Goal: Task Accomplishment & Management: Complete application form

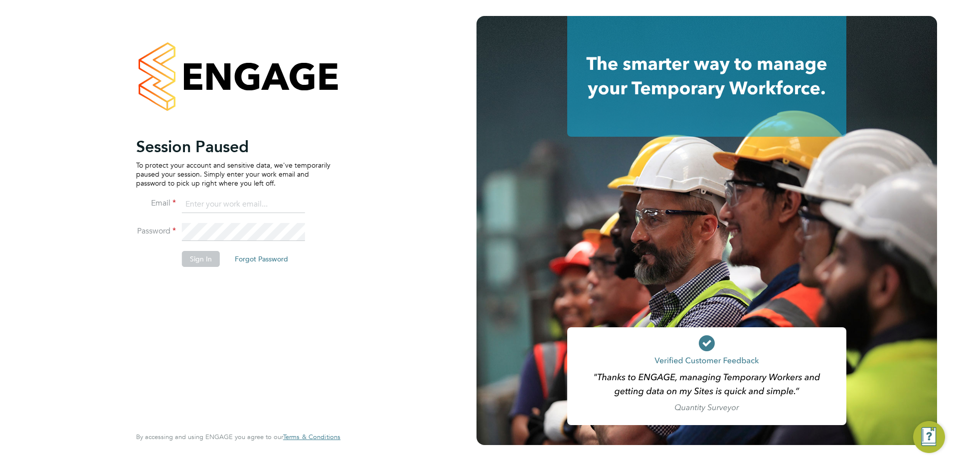
type input "fesouth@protocol.co.uk"
click at [201, 260] on button "Sign In" at bounding box center [201, 259] width 38 height 16
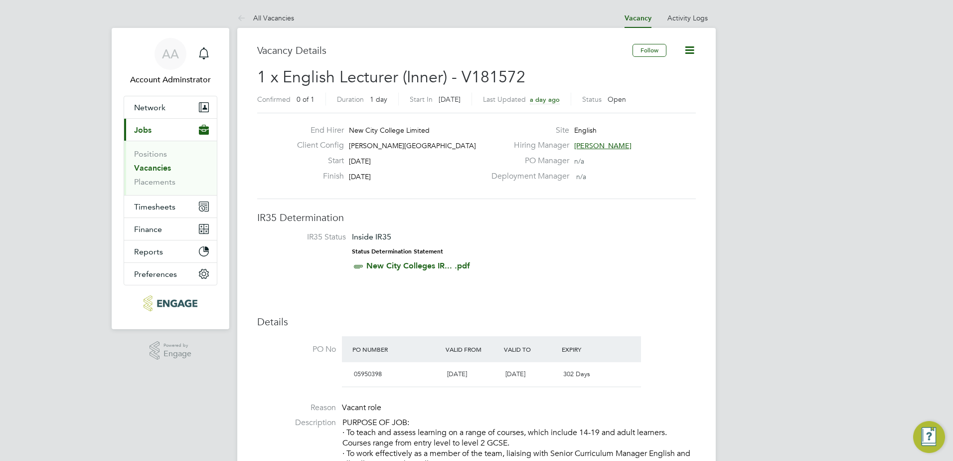
click at [150, 166] on link "Vacancies" at bounding box center [152, 167] width 37 height 9
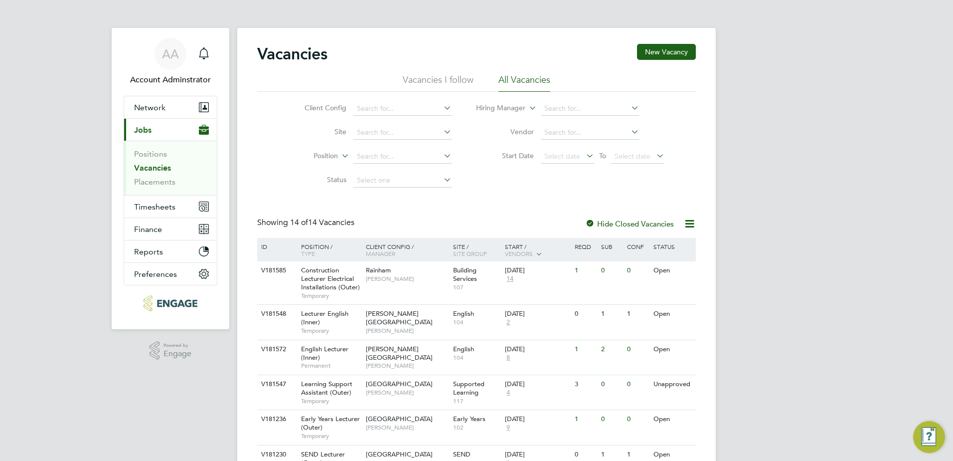
scroll to position [189, 0]
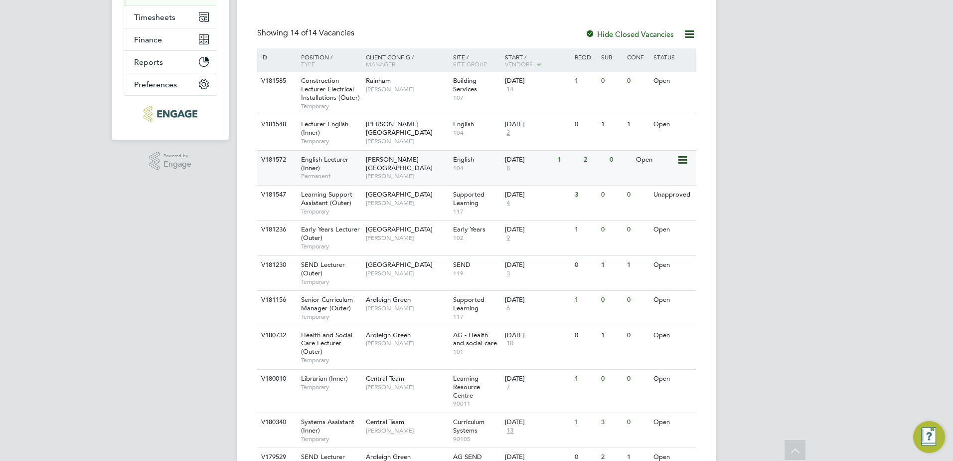
click at [354, 168] on div "English Lecturer (Inner) Permanent" at bounding box center [329, 168] width 70 height 34
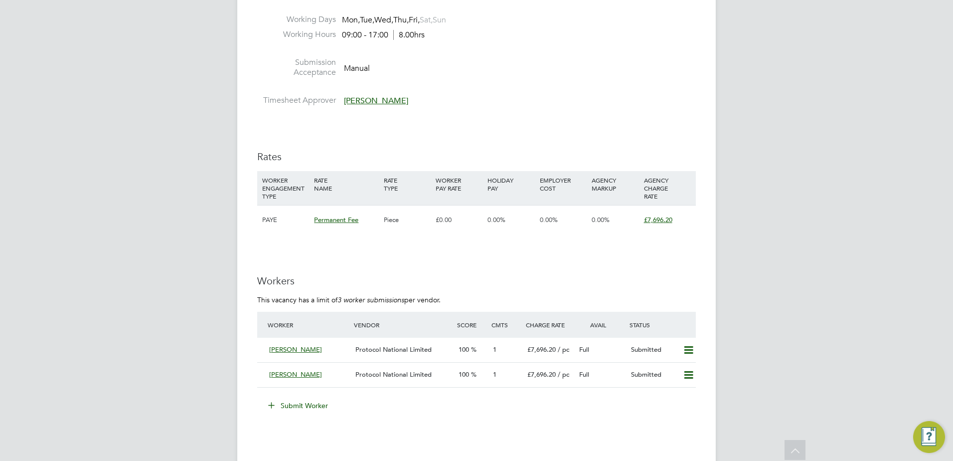
scroll to position [1176, 0]
click at [298, 410] on button "Submit Worker" at bounding box center [298, 405] width 75 height 16
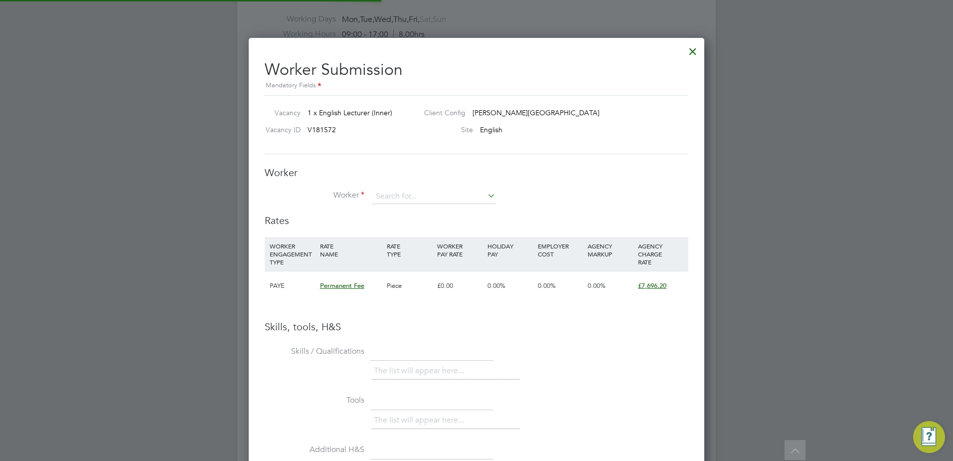
scroll to position [630, 456]
click at [412, 194] on input at bounding box center [433, 196] width 123 height 15
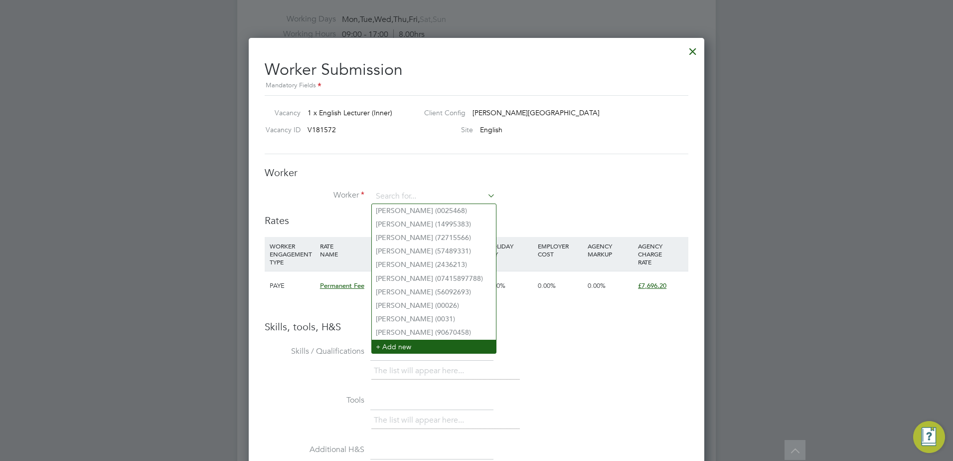
click at [416, 340] on li "+ Add new" at bounding box center [434, 346] width 124 height 13
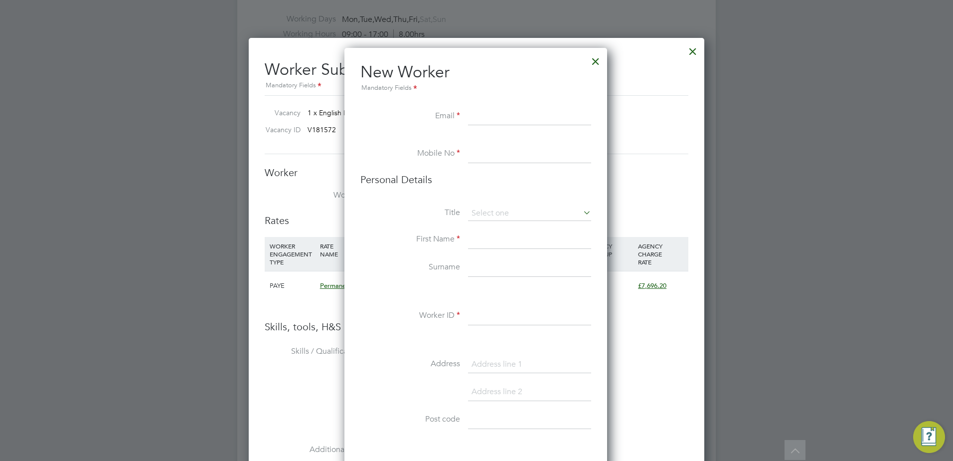
click at [468, 93] on div "Mandatory Fields" at bounding box center [476, 88] width 231 height 11
click at [592, 66] on div at bounding box center [596, 59] width 18 height 18
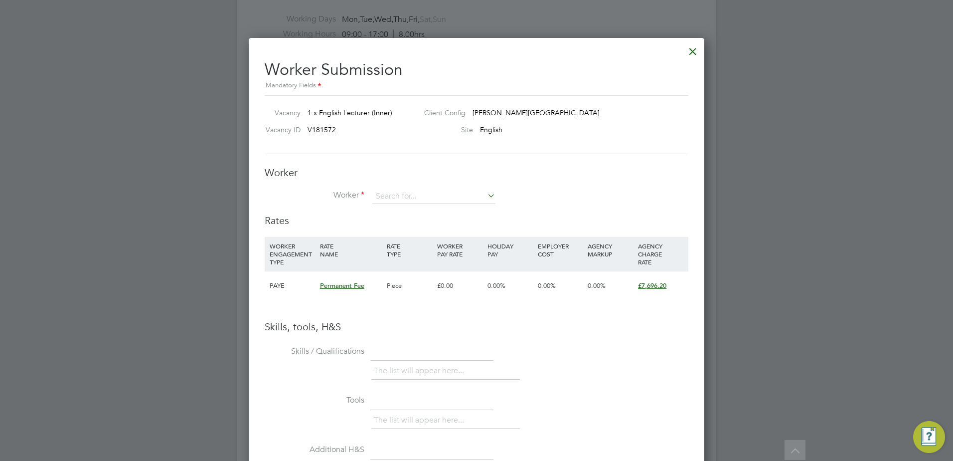
click at [406, 188] on div "Worker Worker Worker Engagement Type" at bounding box center [477, 190] width 424 height 48
click at [406, 190] on input at bounding box center [433, 196] width 123 height 15
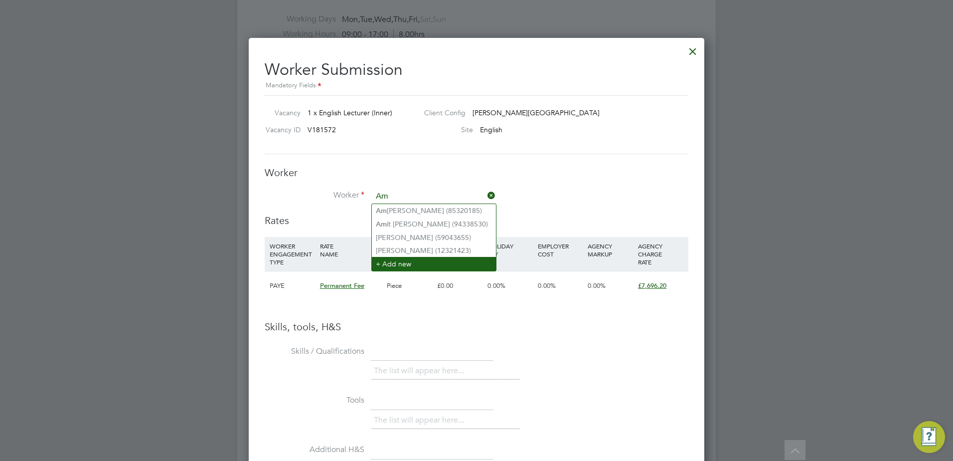
type input "Am"
click at [386, 259] on li "+ Add new" at bounding box center [434, 263] width 124 height 13
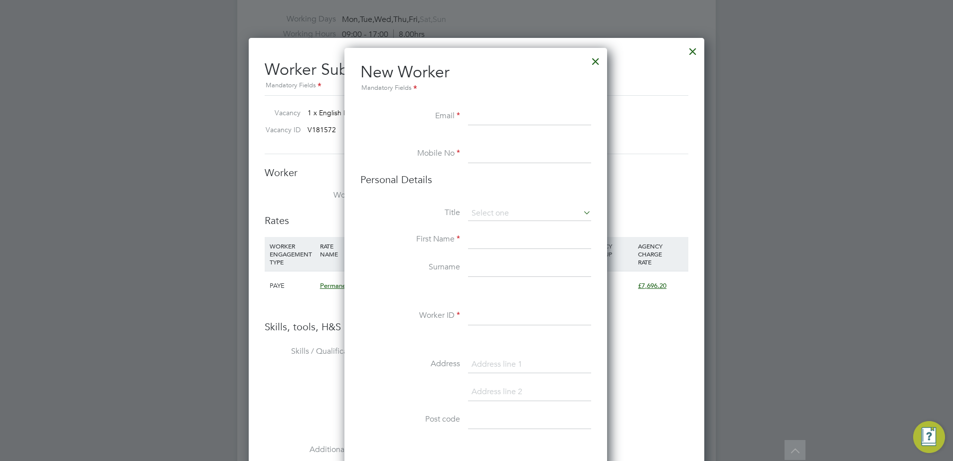
paste input "DEHSHIVA@AOL.COM"
type input "DEHSHIVA@AOL.COM"
click at [498, 155] on input at bounding box center [529, 154] width 123 height 18
click at [474, 174] on h3 "Personal Details" at bounding box center [476, 179] width 231 height 13
click at [485, 158] on input at bounding box center [529, 154] width 123 height 18
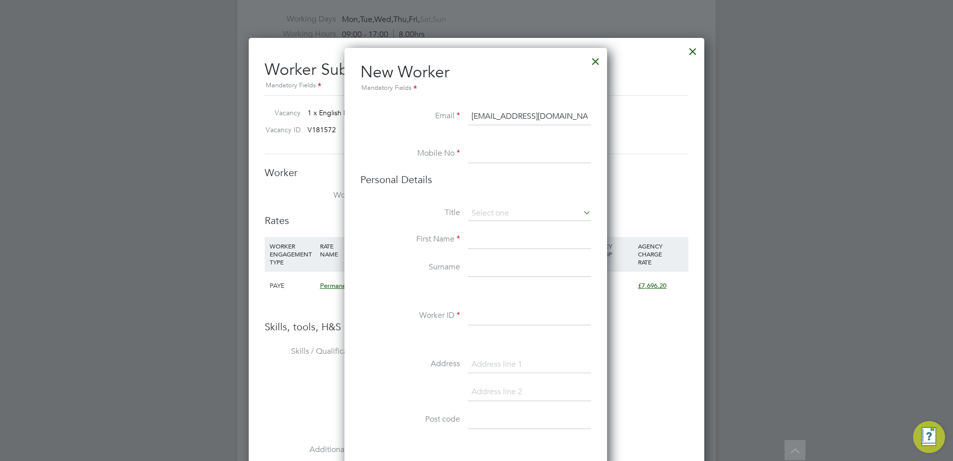
click at [485, 158] on input at bounding box center [529, 154] width 123 height 18
paste input "tel:07787423843"
click at [482, 153] on input "tel:07787423843" at bounding box center [529, 154] width 123 height 18
type input "07787423843"
click at [499, 214] on input at bounding box center [529, 213] width 123 height 15
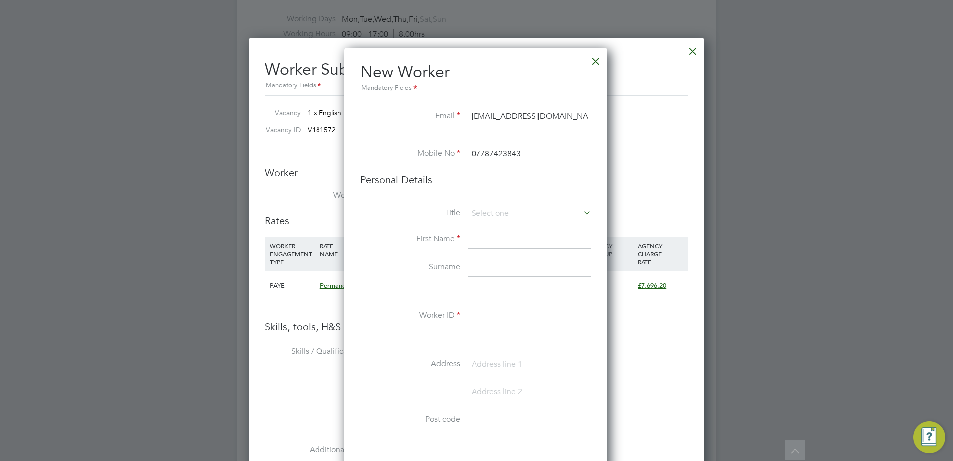
click at [488, 240] on li "Mrs" at bounding box center [530, 240] width 124 height 13
type input "Mrs"
click at [498, 213] on input at bounding box center [529, 213] width 123 height 15
click at [491, 255] on li "Miss" at bounding box center [530, 253] width 124 height 13
type input "Miss"
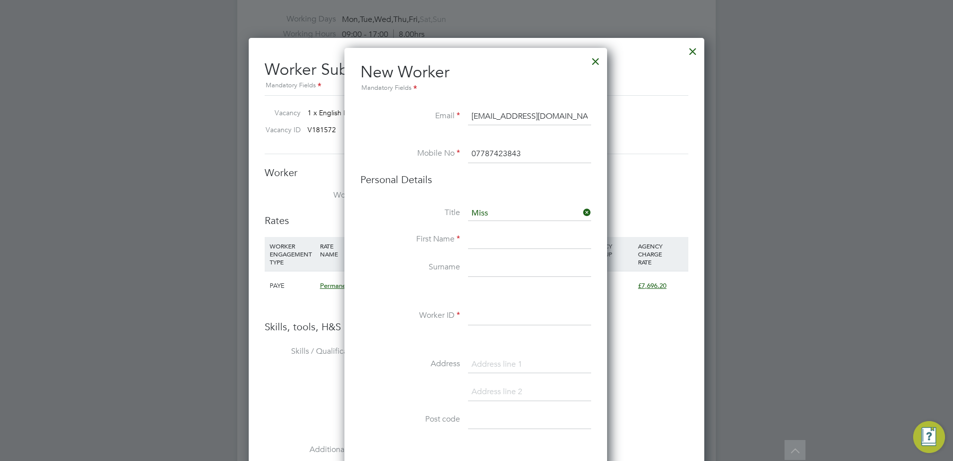
click at [488, 232] on input at bounding box center [529, 240] width 123 height 18
type input "Amrit"
type input "Singh"
click at [475, 320] on input at bounding box center [529, 316] width 123 height 18
paste input "40000298"
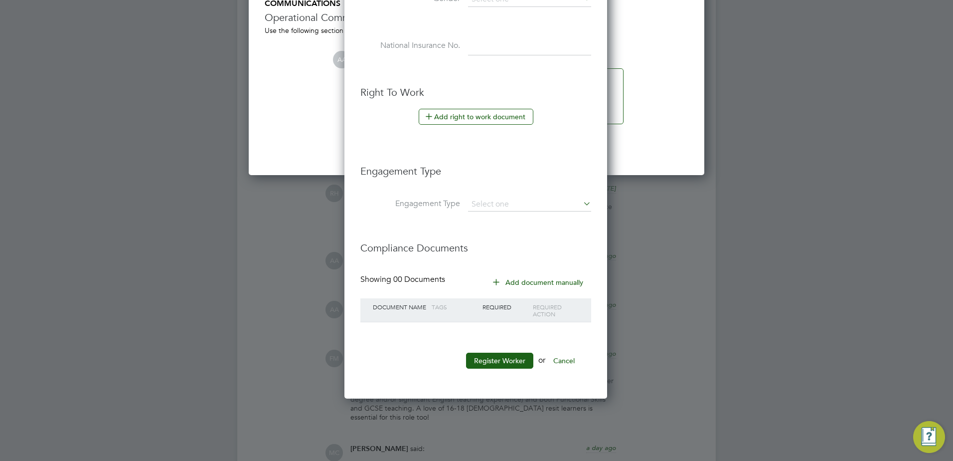
scroll to position [1674, 0]
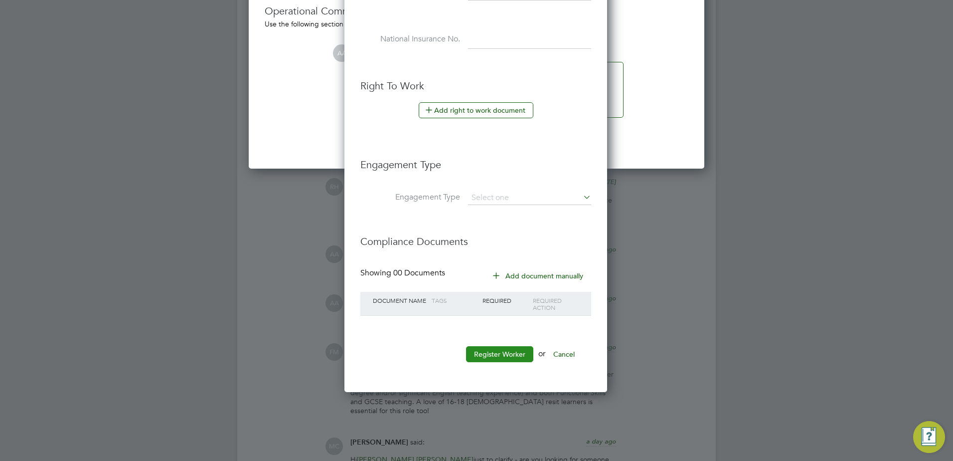
type input "40000298"
click at [511, 355] on button "Register Worker" at bounding box center [499, 354] width 67 height 16
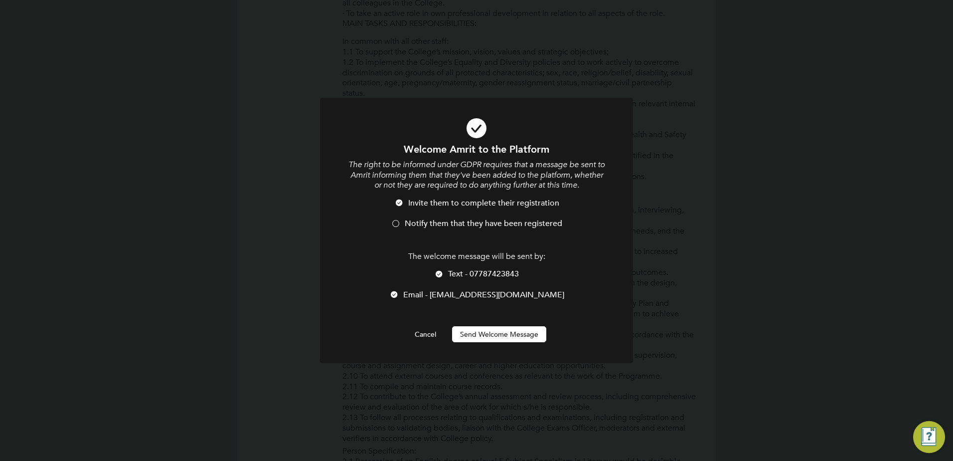
scroll to position [844, 264]
click at [437, 275] on div at bounding box center [439, 275] width 10 height 10
click at [396, 224] on div at bounding box center [396, 224] width 10 height 10
click at [483, 337] on button "Send Welcome Message" at bounding box center [499, 334] width 94 height 16
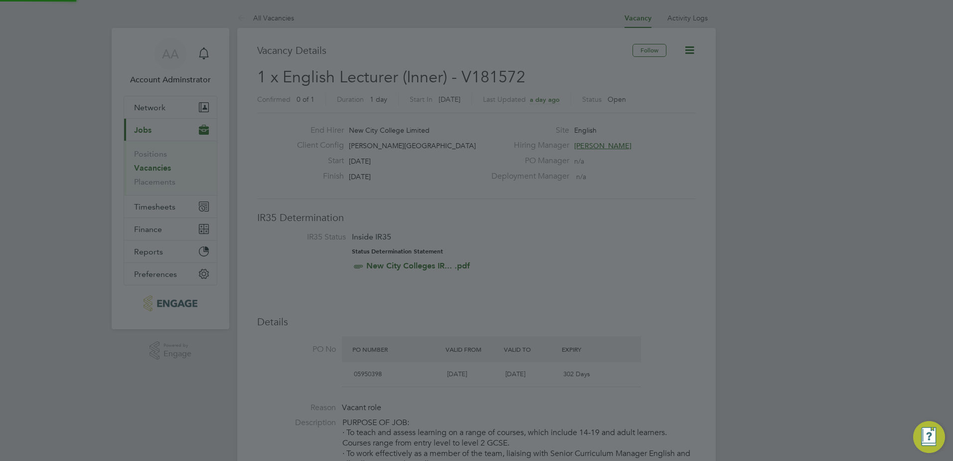
scroll to position [461, 0]
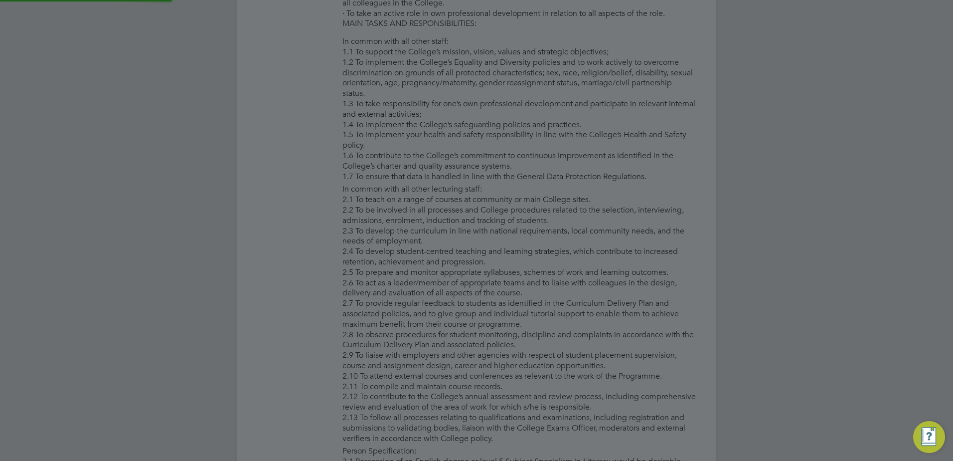
type input "Amrit Singh (40000298)"
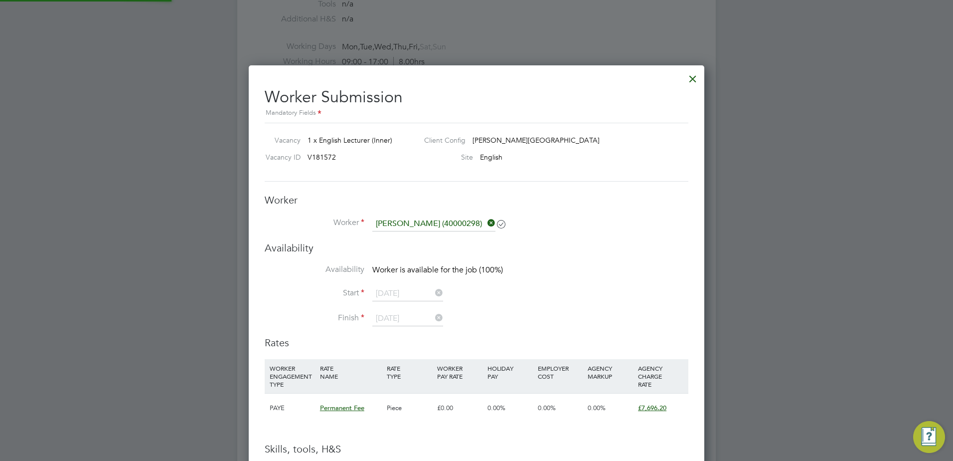
scroll to position [1176, 0]
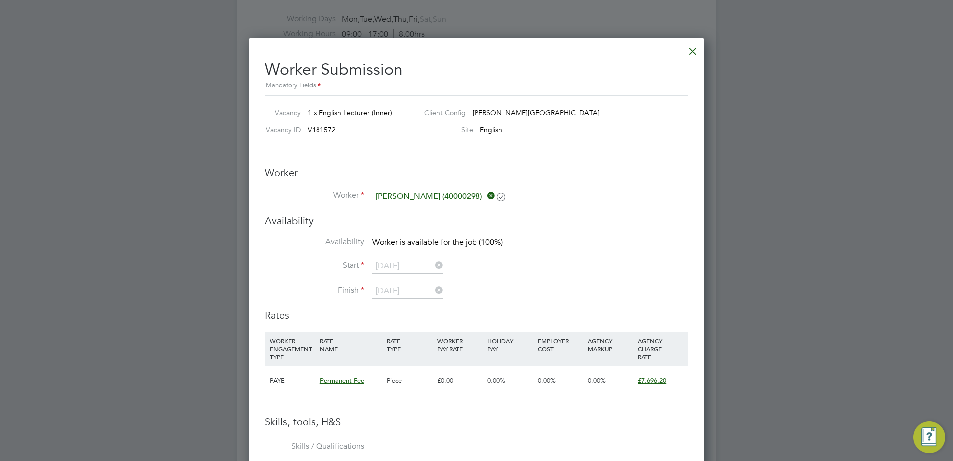
click at [486, 198] on icon at bounding box center [486, 195] width 0 height 14
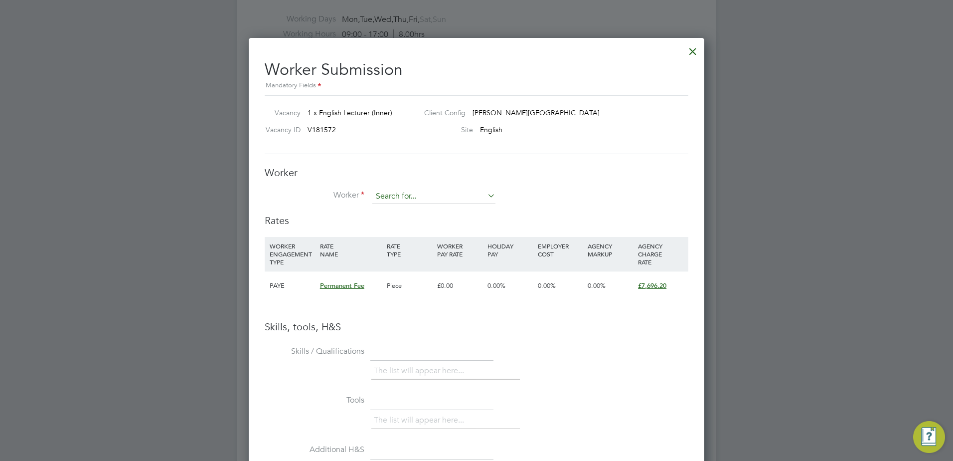
click at [443, 200] on input at bounding box center [433, 196] width 123 height 15
type input "Amrit Singh (40000298)"
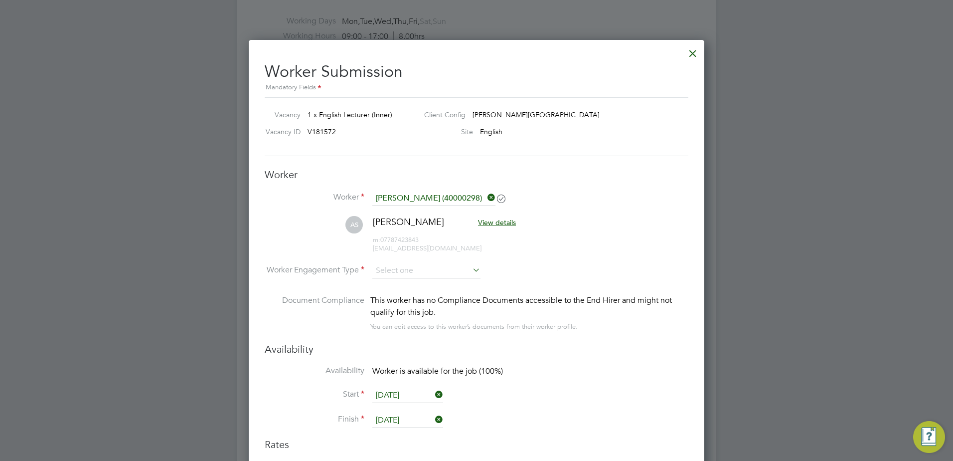
scroll to position [1164, 0]
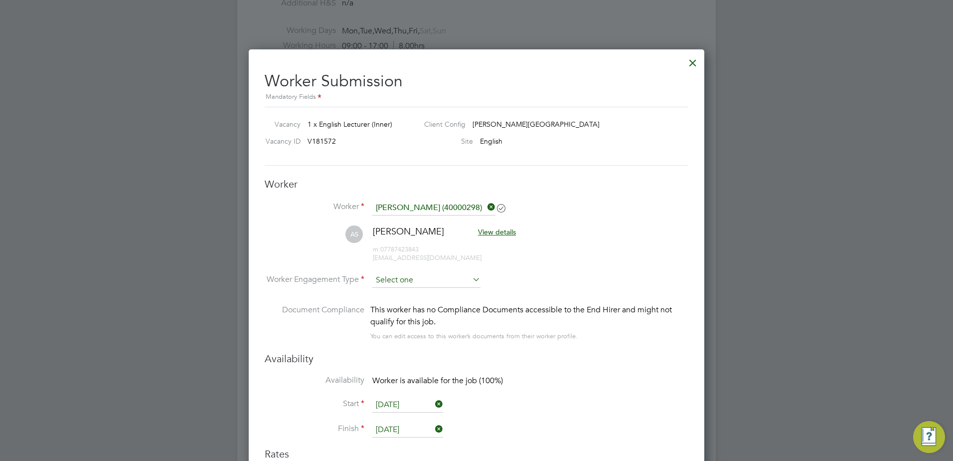
click at [441, 280] on input at bounding box center [426, 280] width 108 height 15
click at [406, 301] on li "PAYE" at bounding box center [426, 307] width 109 height 13
type input "PAYE"
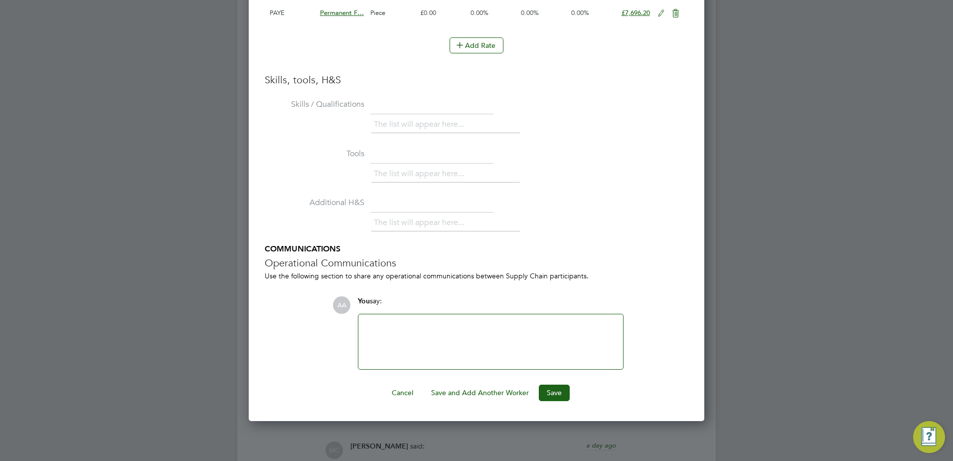
scroll to position [1676, 0]
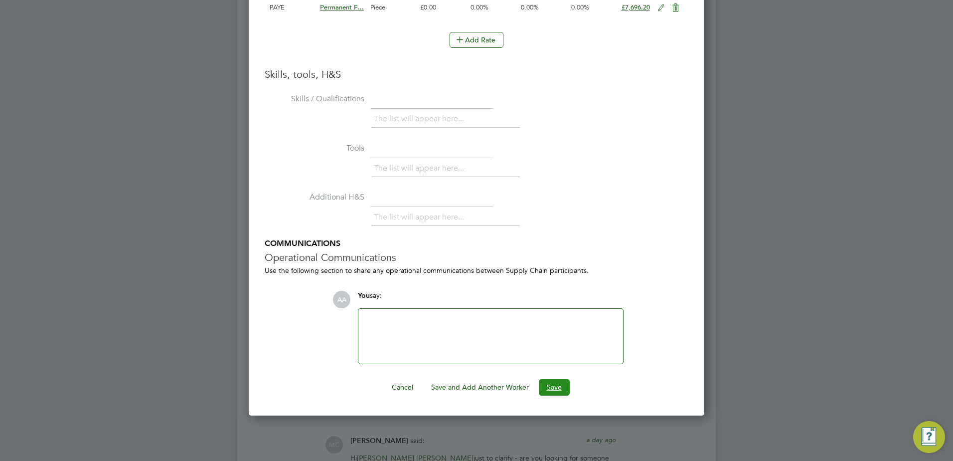
click at [560, 385] on button "Save" at bounding box center [554, 387] width 31 height 16
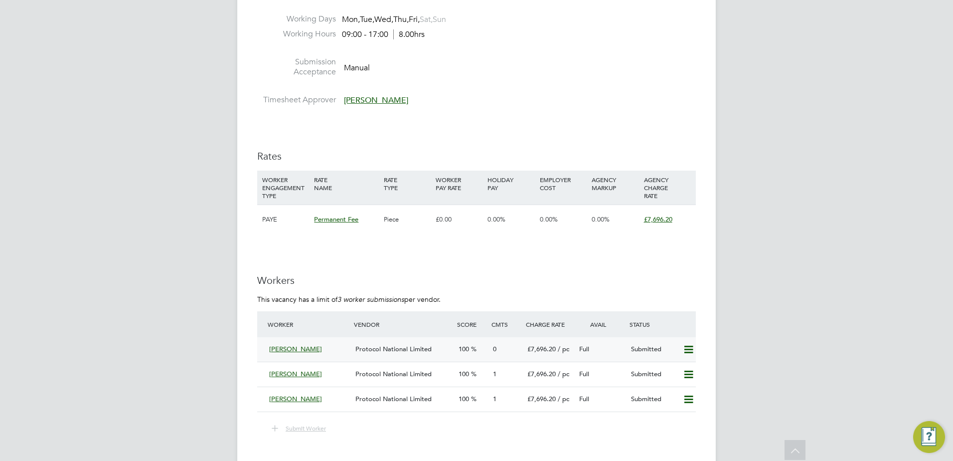
click at [262, 349] on div "Amrit Singh Protocol National Limited 100 0 £7,696.20 / pc Full Submitted" at bounding box center [476, 349] width 439 height 24
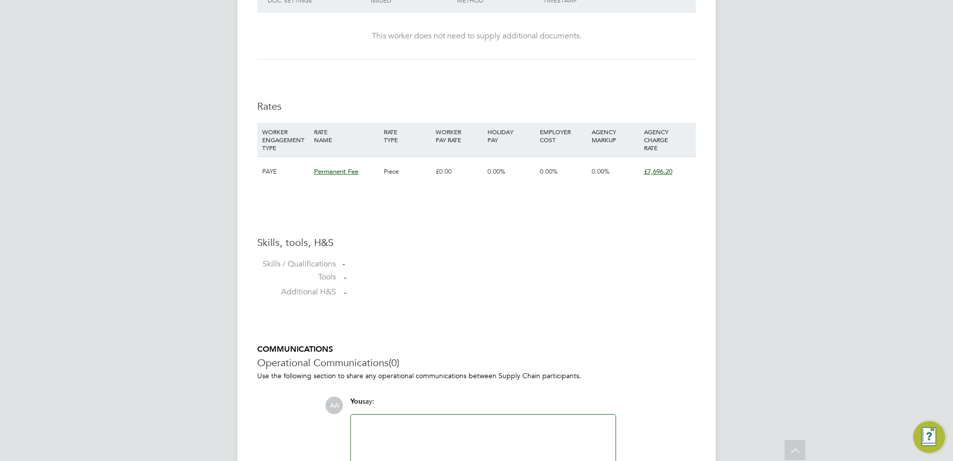
click at [377, 436] on div at bounding box center [483, 441] width 253 height 43
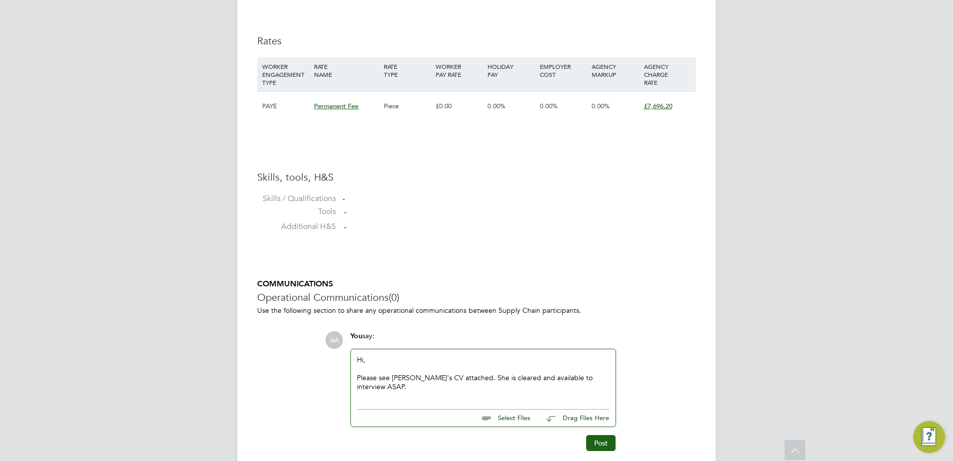
click at [517, 417] on input "file" at bounding box center [535, 416] width 150 height 14
type input "C:\fakepath\London - English Lecturer - Amrit.docx"
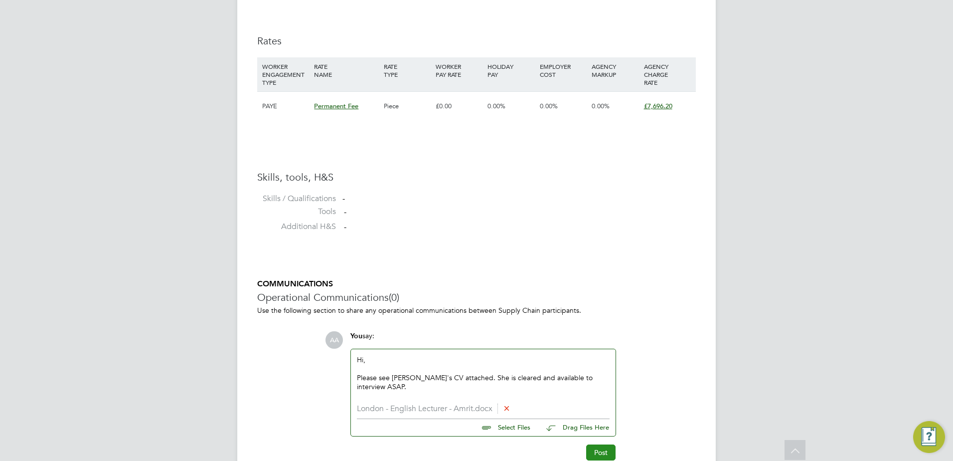
click at [603, 455] on button "Post" at bounding box center [600, 452] width 29 height 16
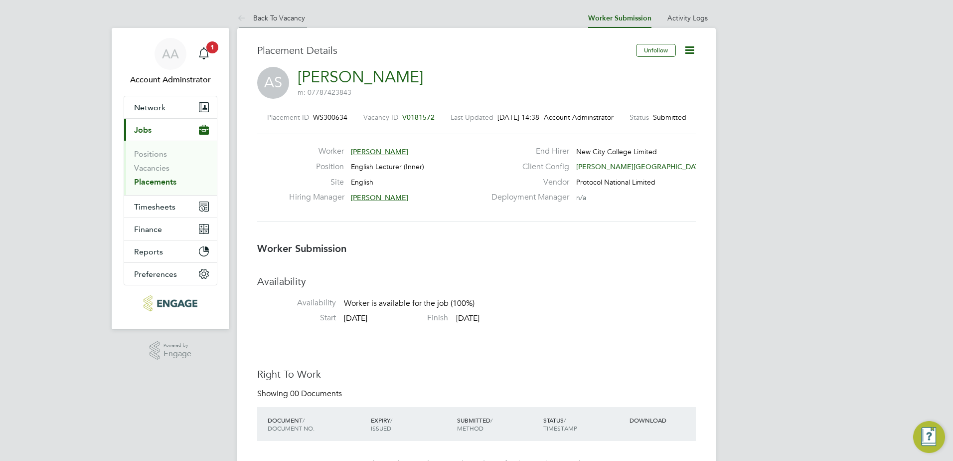
click at [271, 16] on link "Back To Vacancy" at bounding box center [271, 17] width 68 height 9
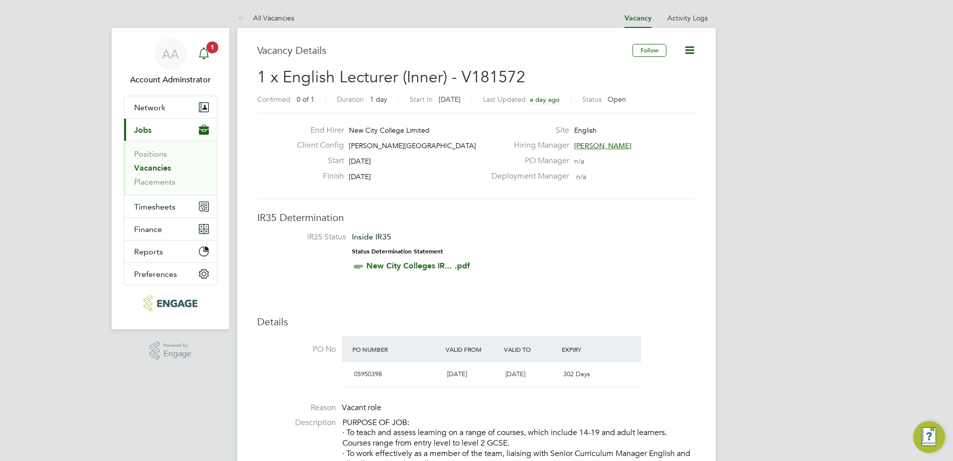
click at [211, 57] on div "Main navigation" at bounding box center [204, 54] width 20 height 20
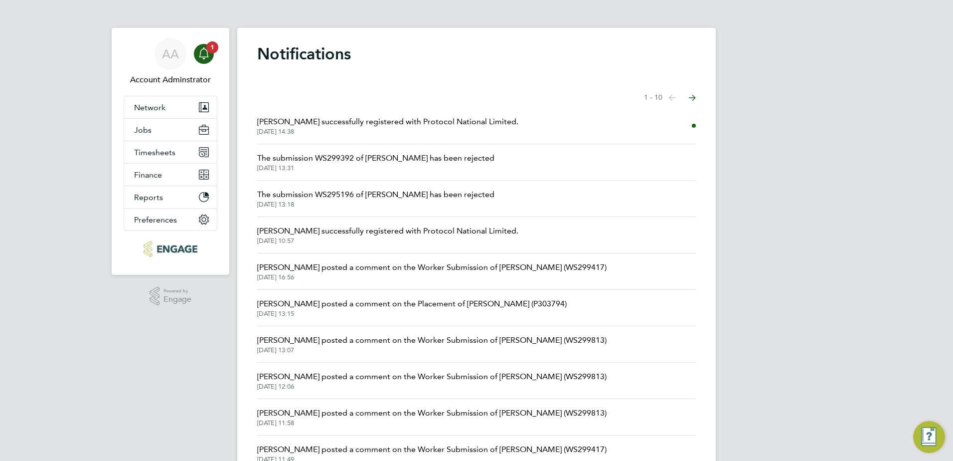
click at [321, 161] on span "The submission WS299392 of Fred Idoni has been rejected" at bounding box center [375, 158] width 237 height 12
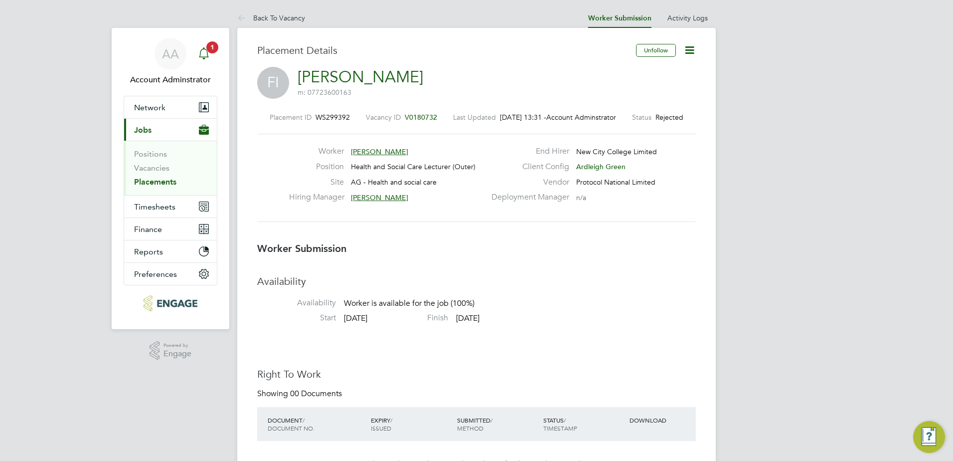
click at [203, 49] on icon "Main navigation" at bounding box center [203, 52] width 9 height 10
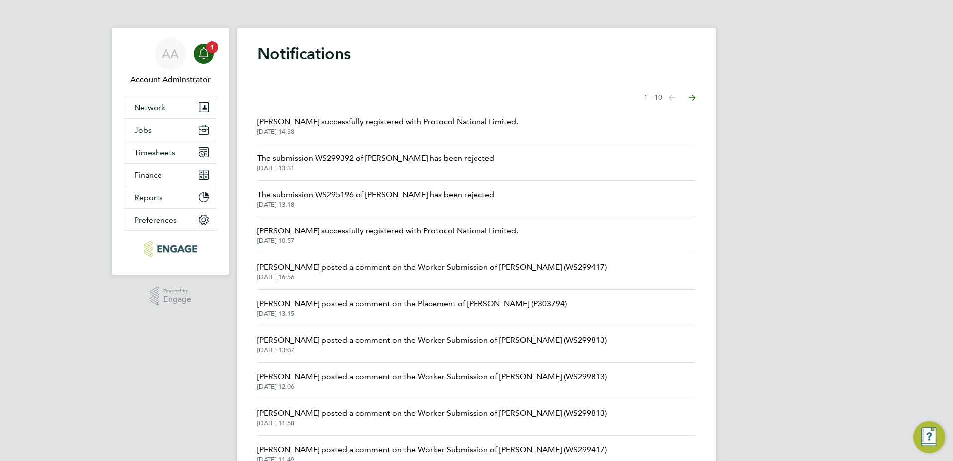
click at [403, 201] on span "02 Oct 2025, 13:18" at bounding box center [375, 204] width 237 height 8
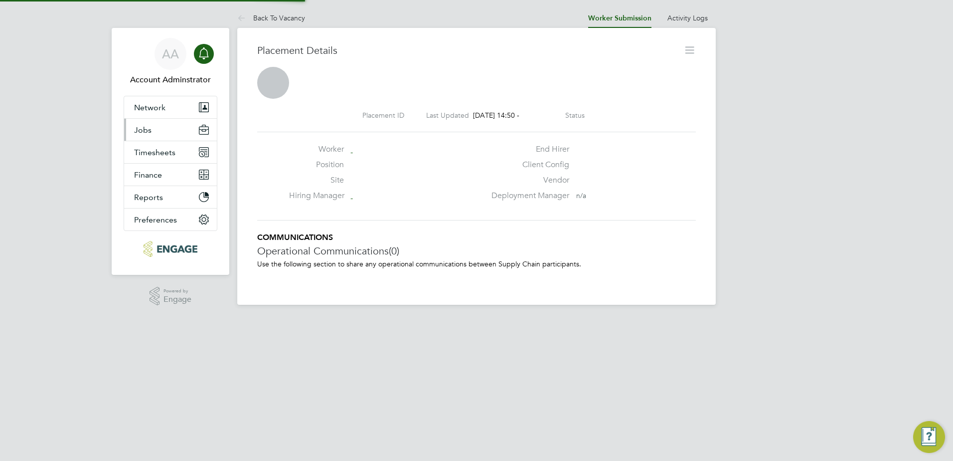
scroll to position [5, 5]
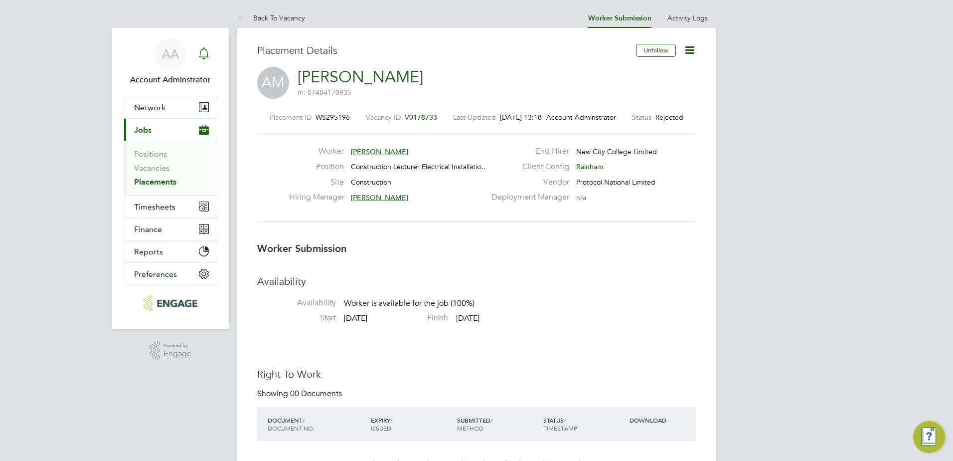
click at [207, 45] on div "Main navigation" at bounding box center [204, 54] width 20 height 20
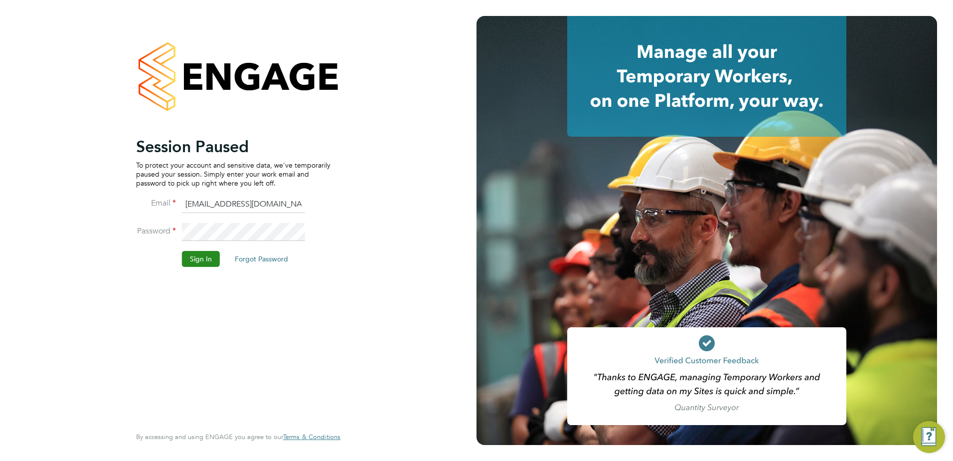
click at [191, 251] on button "Sign In" at bounding box center [201, 259] width 38 height 16
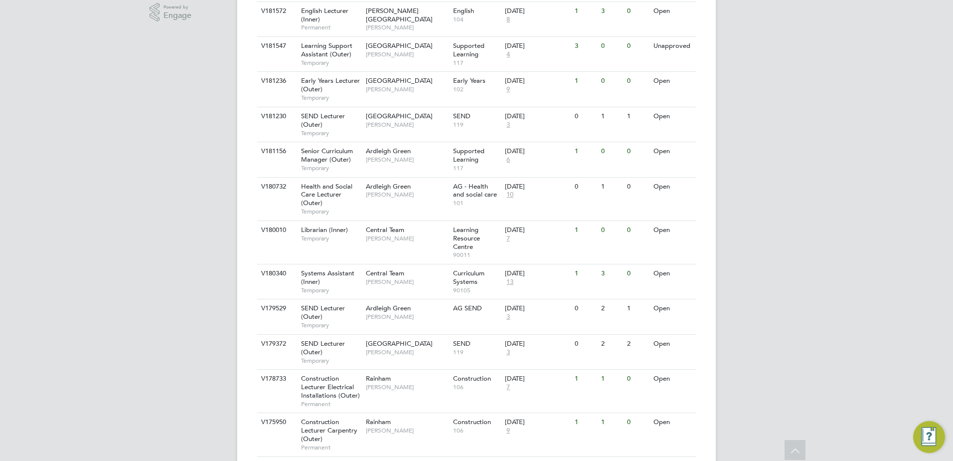
scroll to position [370, 0]
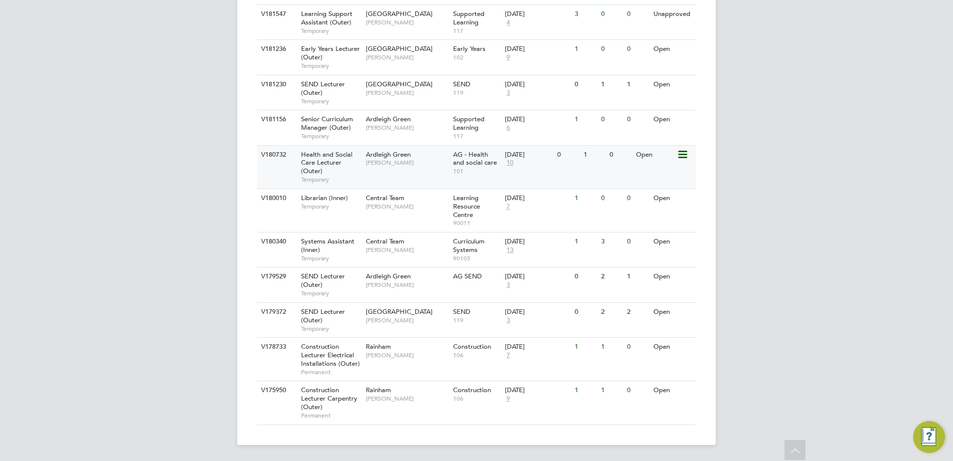
click at [299, 154] on div "Health and Social Care Lecturer (Outer) Temporary" at bounding box center [329, 167] width 70 height 43
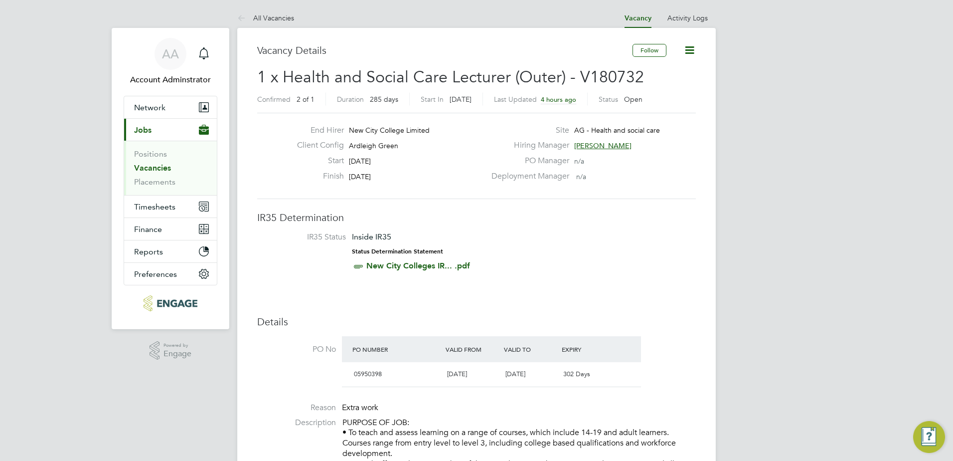
click at [299, 154] on div "Client Config Ardleigh Green" at bounding box center [387, 147] width 196 height 15
